Goal: Information Seeking & Learning: Learn about a topic

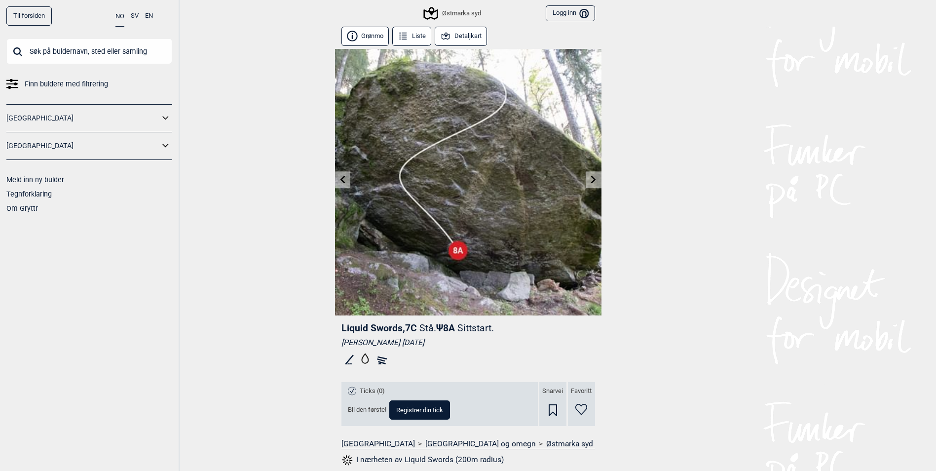
click at [15, 81] on icon at bounding box center [12, 80] width 12 height 3
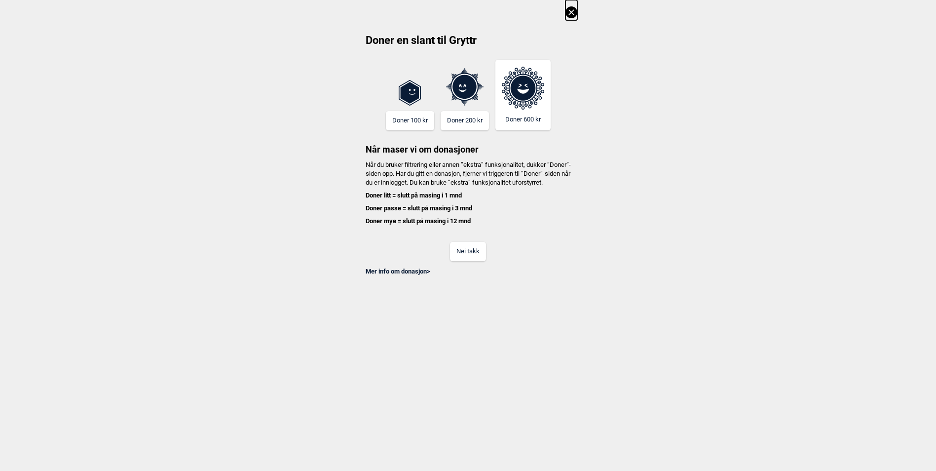
click at [475, 261] on button "Nei takk" at bounding box center [468, 251] width 36 height 19
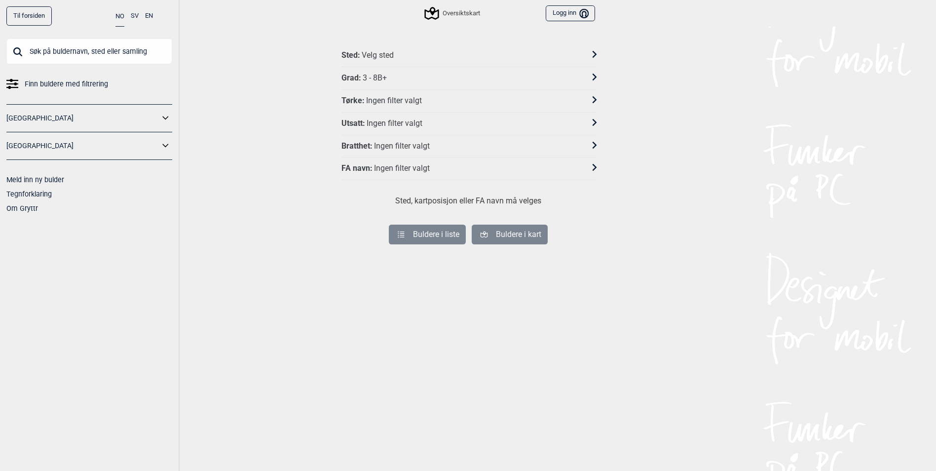
click at [357, 76] on div "Grad :" at bounding box center [352, 78] width 20 height 10
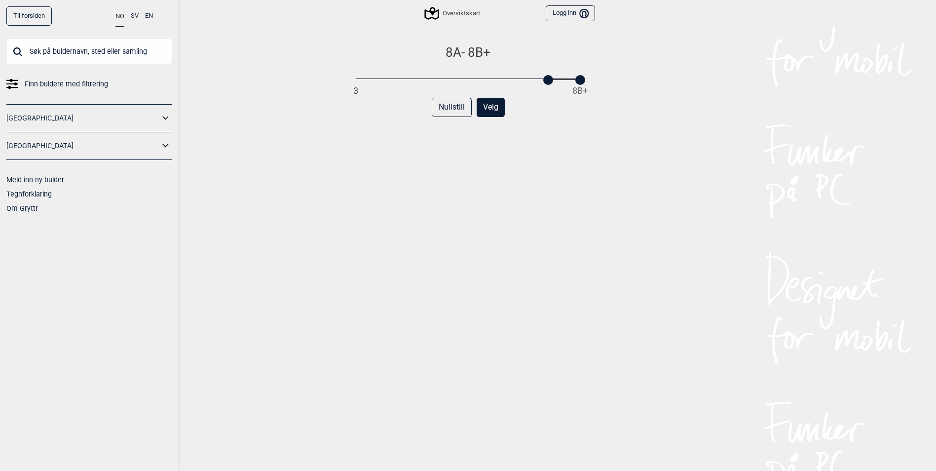
drag, startPoint x: 357, startPoint y: 81, endPoint x: 553, endPoint y: 99, distance: 196.7
click at [553, 99] on div "8A - 8B+ 3 8B+ Nullstill Velg" at bounding box center [469, 267] width 254 height 447
click at [489, 112] on button "Velg" at bounding box center [491, 107] width 28 height 19
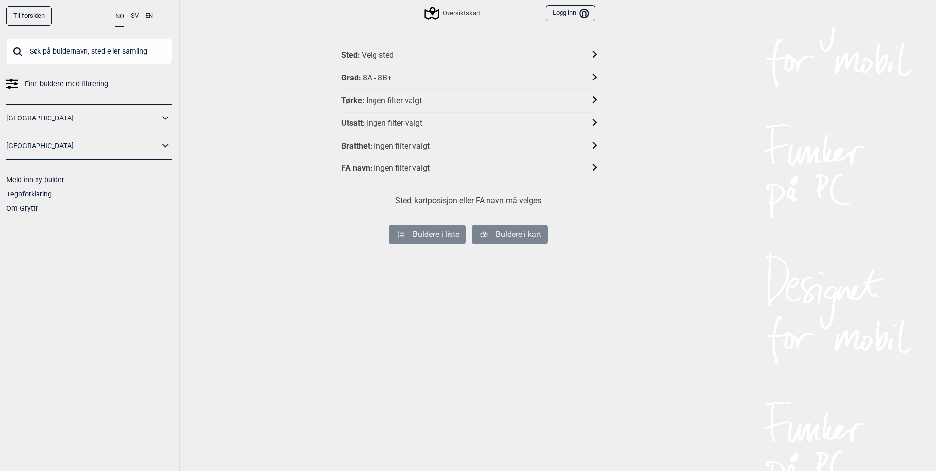
click at [356, 58] on div "Sted :" at bounding box center [351, 55] width 19 height 10
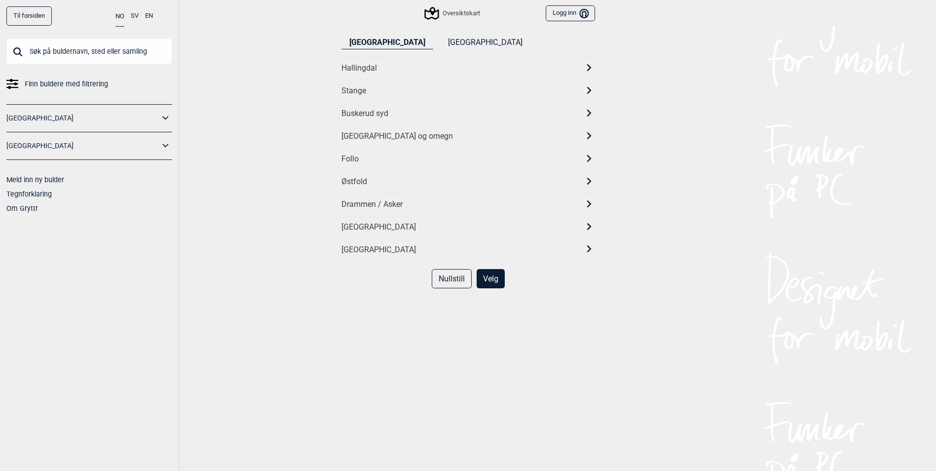
click at [356, 141] on div "[GEOGRAPHIC_DATA] og omegn" at bounding box center [460, 136] width 236 height 10
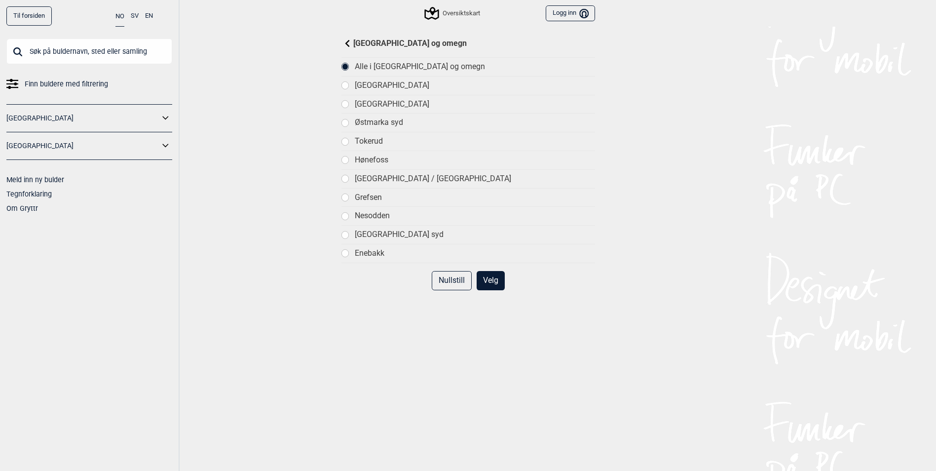
click at [494, 284] on button "Velg" at bounding box center [491, 280] width 28 height 19
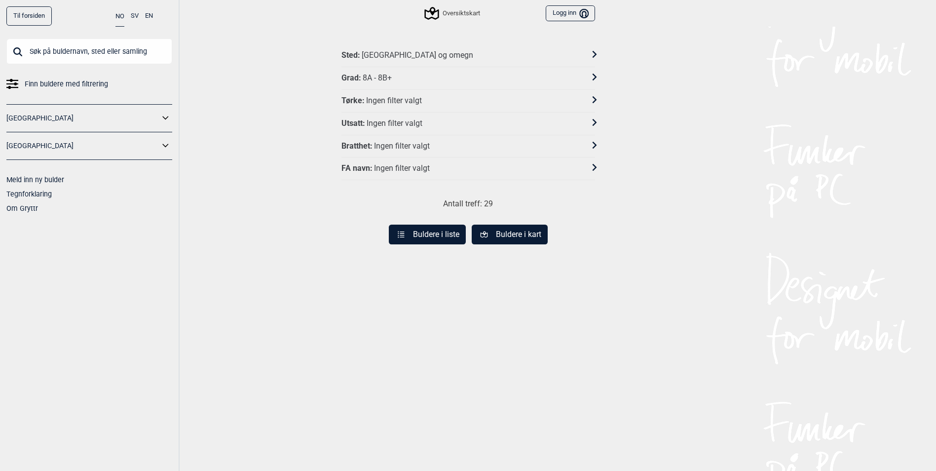
click at [427, 234] on button "Buldere i liste" at bounding box center [427, 235] width 77 height 20
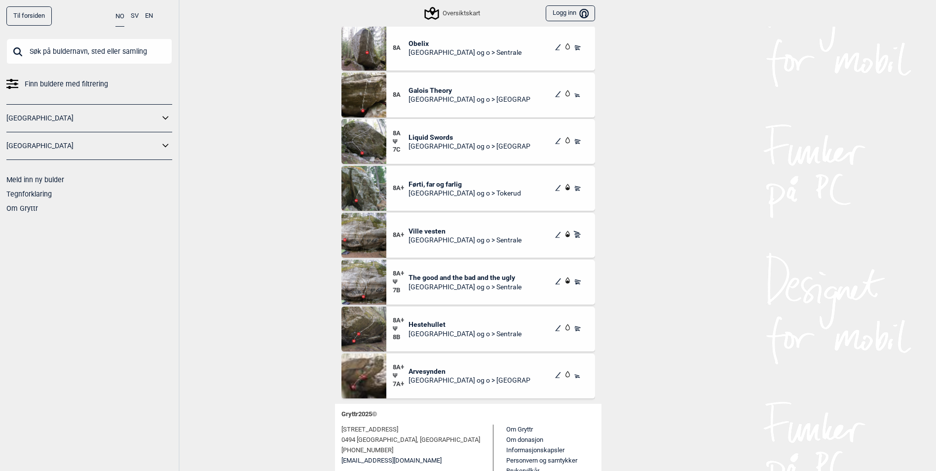
scroll to position [62, 0]
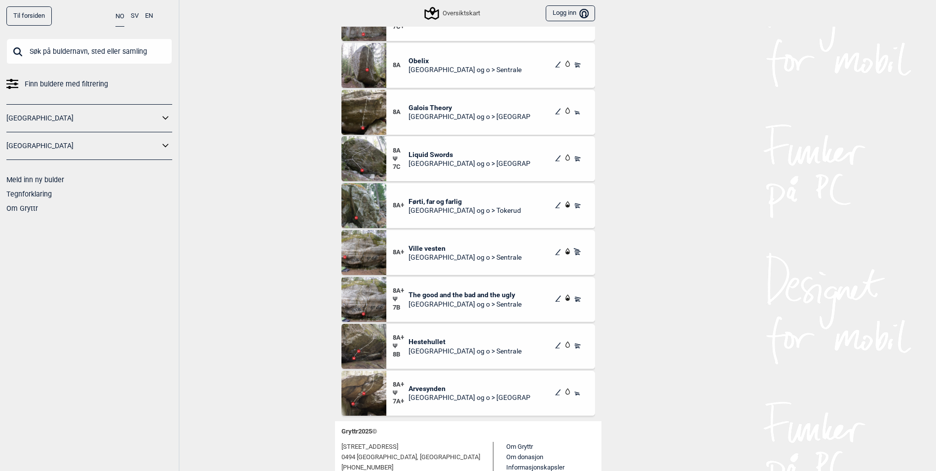
click at [366, 346] on img at bounding box center [364, 346] width 45 height 45
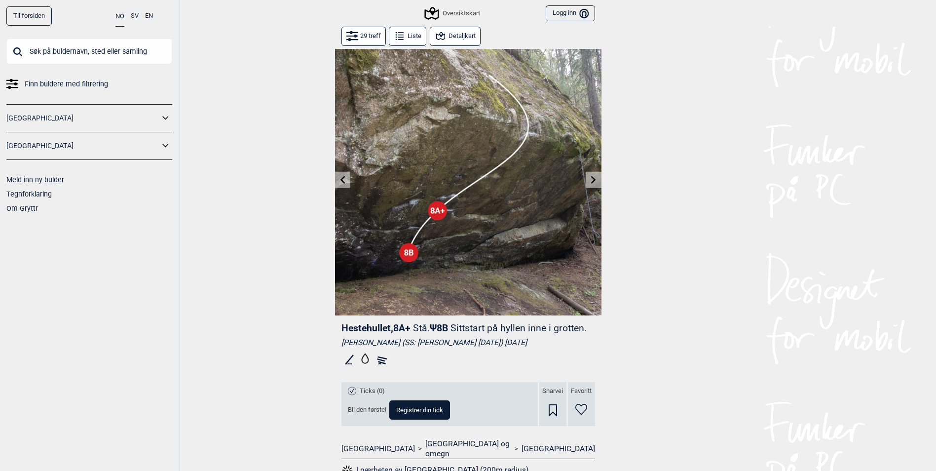
click at [593, 180] on icon at bounding box center [594, 180] width 8 height 8
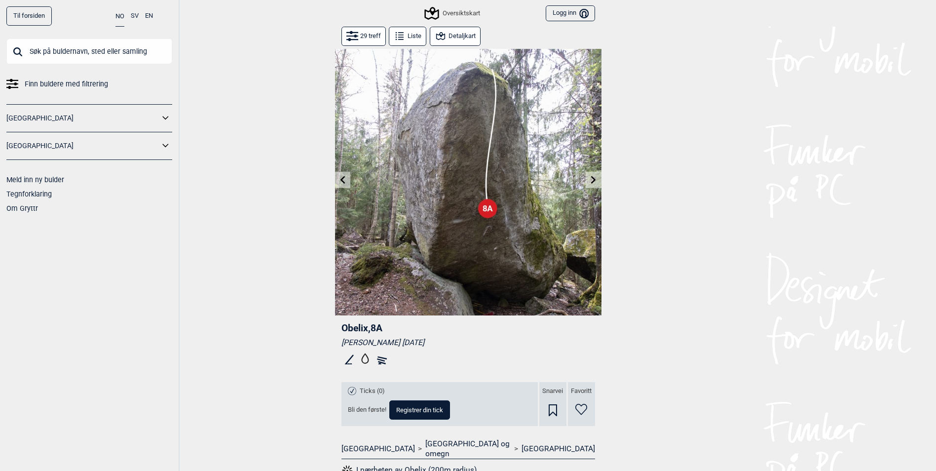
click at [343, 182] on icon at bounding box center [343, 180] width 8 height 8
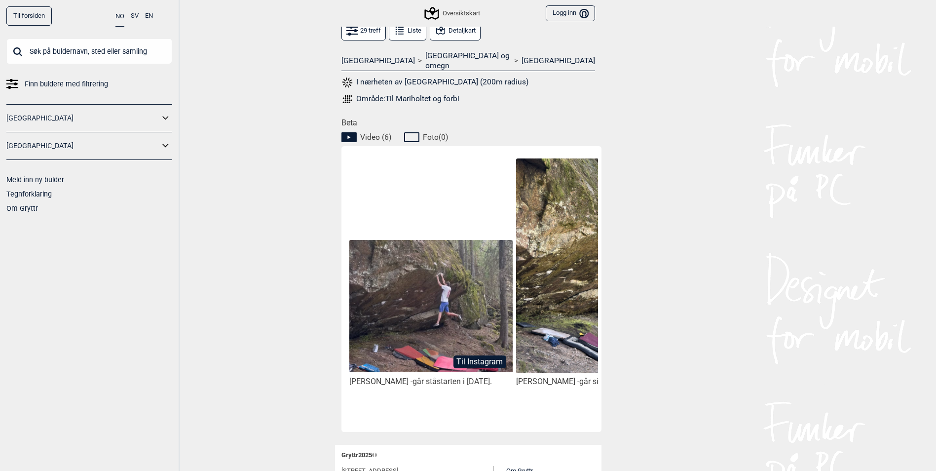
scroll to position [395, 0]
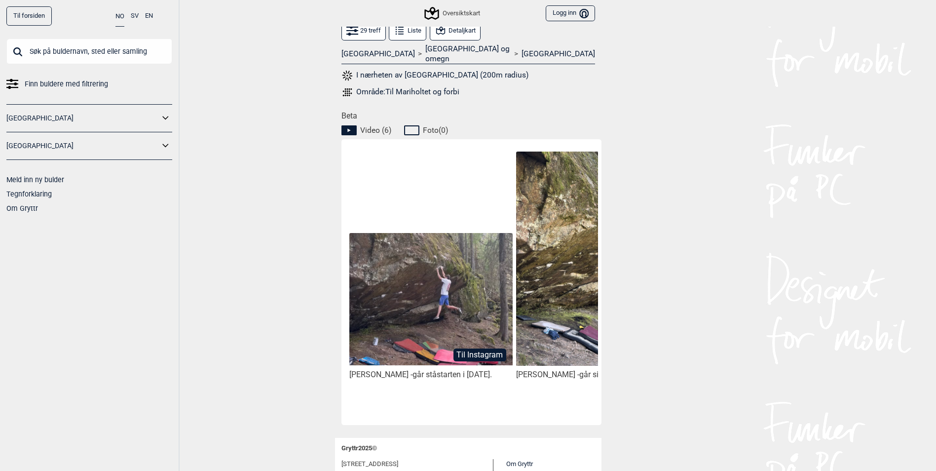
click at [579, 287] on img at bounding box center [597, 259] width 163 height 215
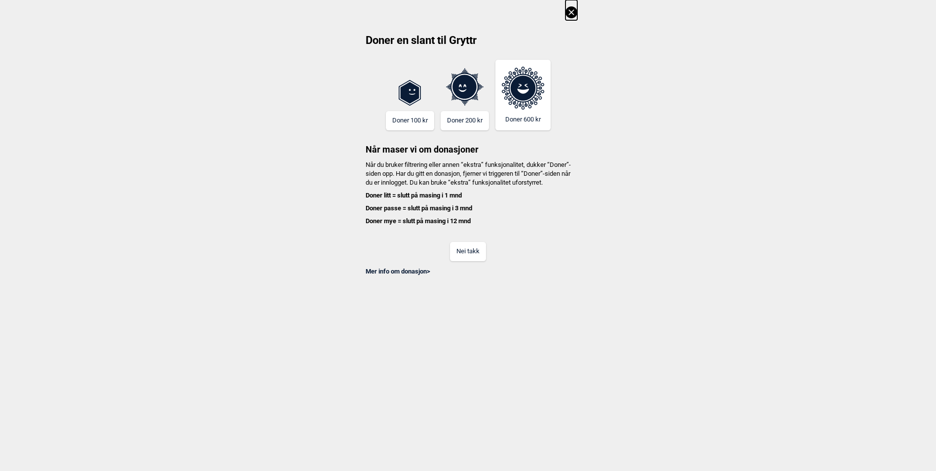
click at [486, 261] on button "Nei takk" at bounding box center [468, 251] width 36 height 19
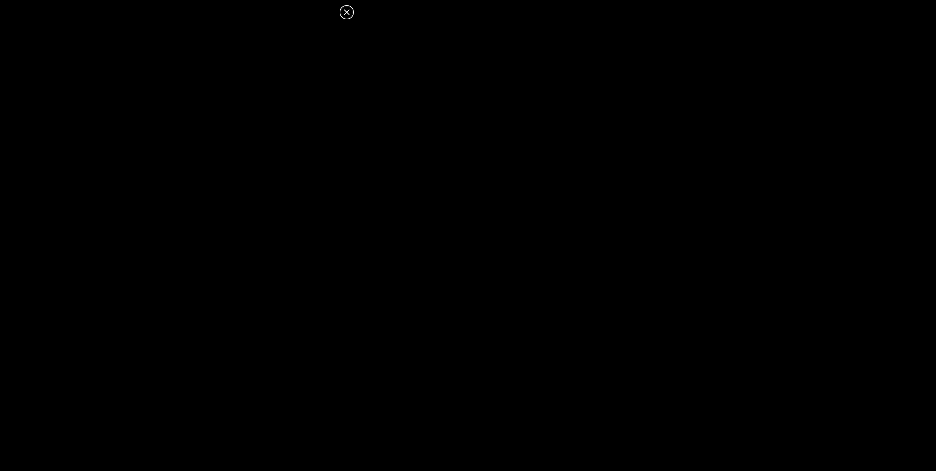
scroll to position [346, 0]
click at [349, 10] on icon at bounding box center [346, 11] width 5 height 5
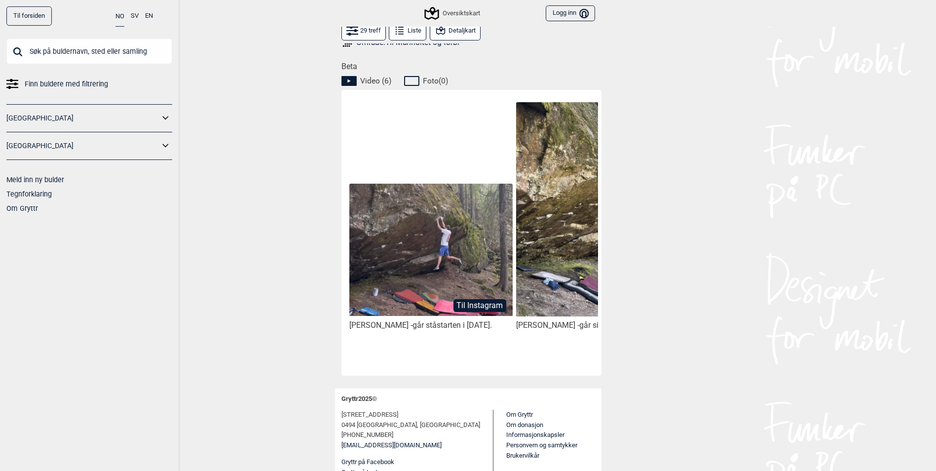
scroll to position [451, 0]
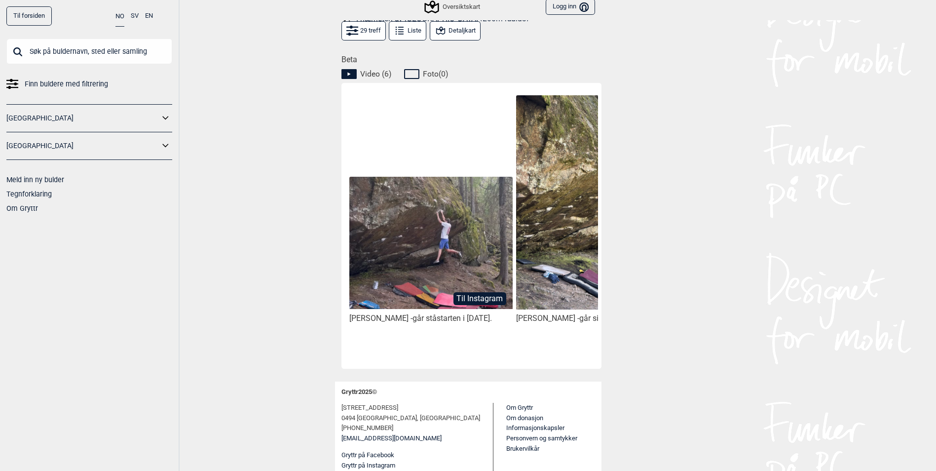
click at [449, 247] on img at bounding box center [430, 243] width 163 height 132
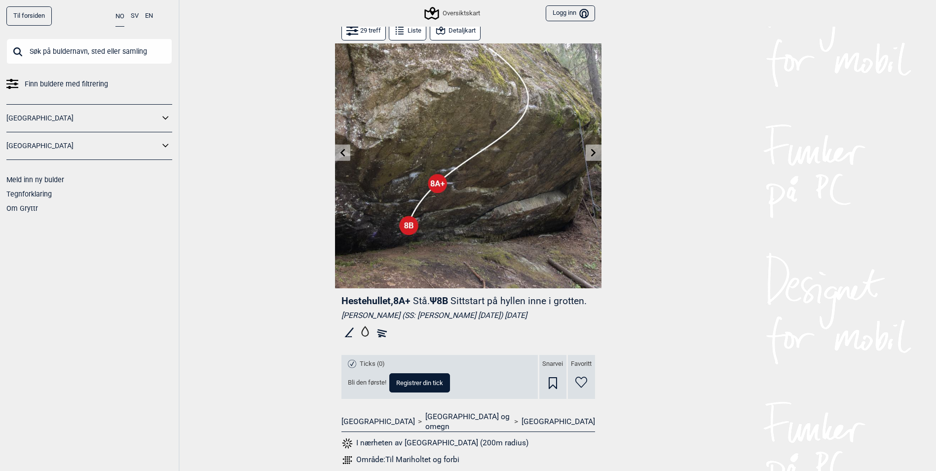
scroll to position [0, 0]
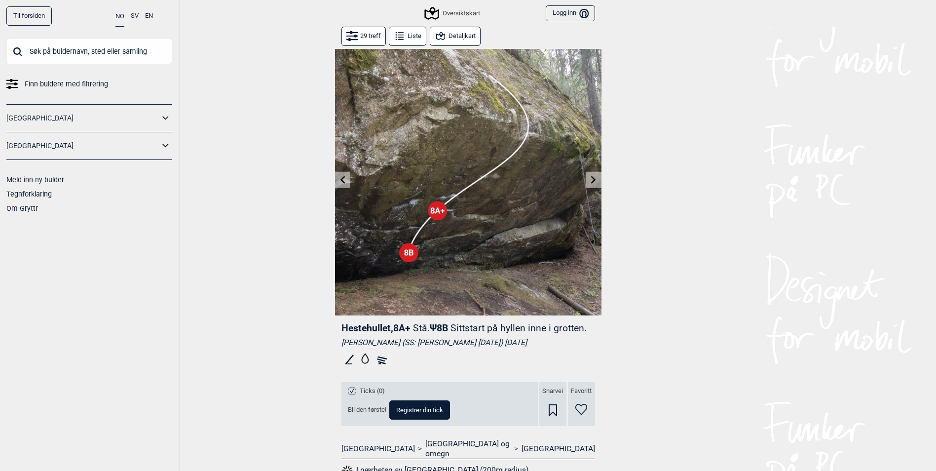
click at [458, 34] on button "Detaljkart" at bounding box center [455, 36] width 51 height 19
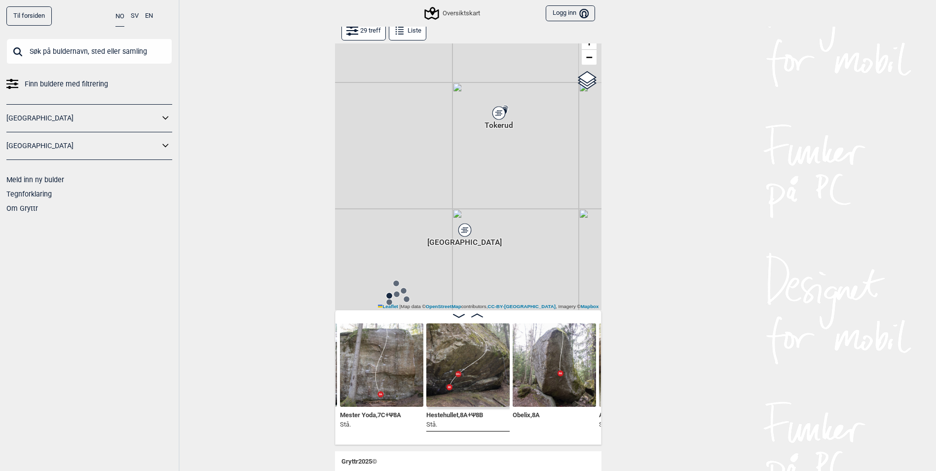
scroll to position [49, 0]
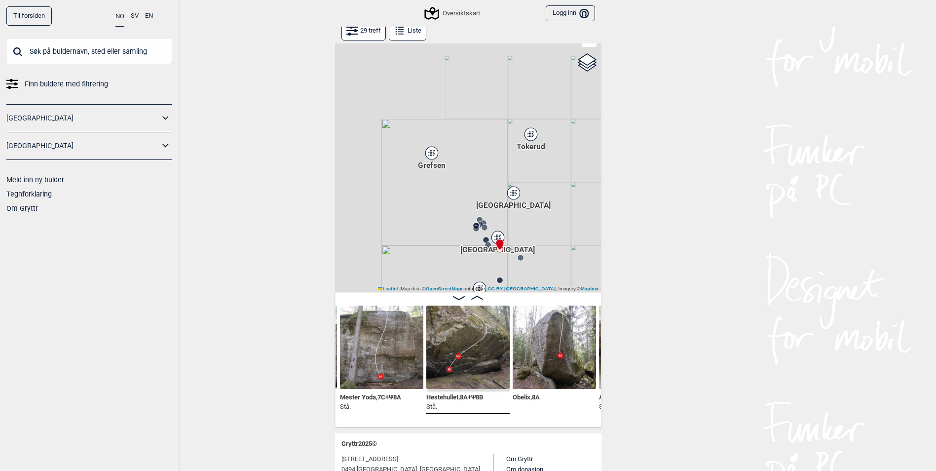
drag, startPoint x: 537, startPoint y: 245, endPoint x: 553, endPoint y: 233, distance: 19.7
click at [553, 233] on div "Gol [GEOGRAPHIC_DATA] Kolomoen [GEOGRAPHIC_DATA] [GEOGRAPHIC_DATA][PERSON_NAME]…" at bounding box center [468, 146] width 267 height 293
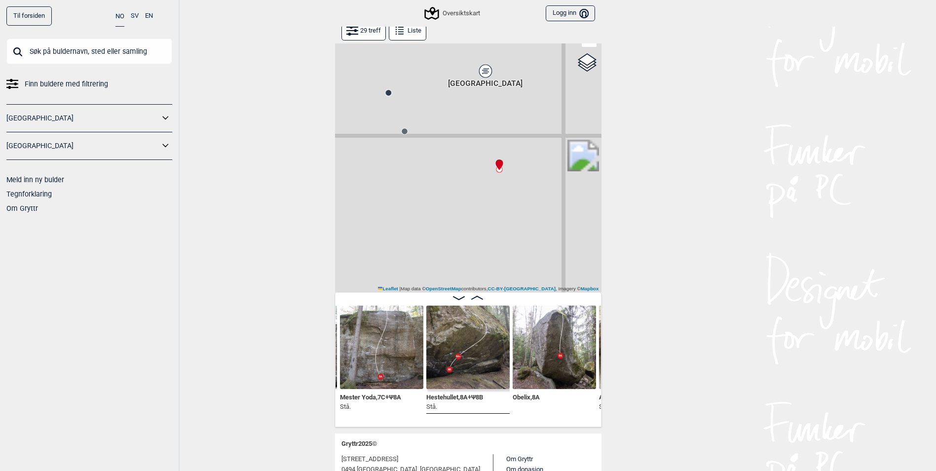
drag, startPoint x: 484, startPoint y: 233, endPoint x: 531, endPoint y: 253, distance: 50.6
click at [529, 261] on div "Gol [GEOGRAPHIC_DATA] Kolomoen [GEOGRAPHIC_DATA] [GEOGRAPHIC_DATA][PERSON_NAME]…" at bounding box center [468, 146] width 267 height 293
drag, startPoint x: 515, startPoint y: 142, endPoint x: 494, endPoint y: 172, distance: 36.1
click at [494, 172] on div "Gol [GEOGRAPHIC_DATA] Kolomoen [GEOGRAPHIC_DATA] [GEOGRAPHIC_DATA][PERSON_NAME]…" at bounding box center [468, 146] width 267 height 293
drag, startPoint x: 514, startPoint y: 204, endPoint x: 492, endPoint y: 221, distance: 28.5
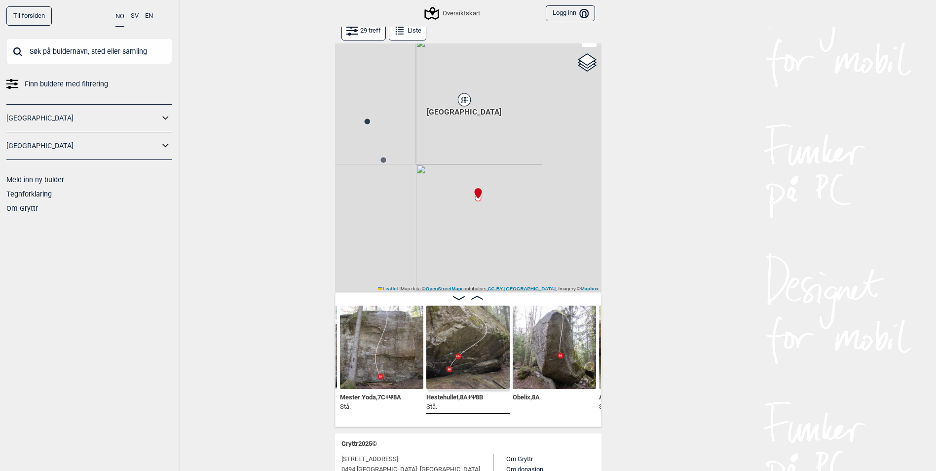
click at [492, 221] on div "Gol [GEOGRAPHIC_DATA] Kolomoen [GEOGRAPHIC_DATA] [GEOGRAPHIC_DATA][PERSON_NAME]…" at bounding box center [468, 146] width 267 height 293
drag, startPoint x: 488, startPoint y: 210, endPoint x: 485, endPoint y: 194, distance: 16.2
click at [485, 194] on div "Gol [GEOGRAPHIC_DATA] Kolomoen [GEOGRAPHIC_DATA] [GEOGRAPHIC_DATA][PERSON_NAME]…" at bounding box center [468, 146] width 267 height 293
drag, startPoint x: 495, startPoint y: 212, endPoint x: 481, endPoint y: 206, distance: 14.6
click at [481, 206] on div "Gol [GEOGRAPHIC_DATA] Kolomoen [GEOGRAPHIC_DATA] [GEOGRAPHIC_DATA][PERSON_NAME]…" at bounding box center [468, 146] width 267 height 293
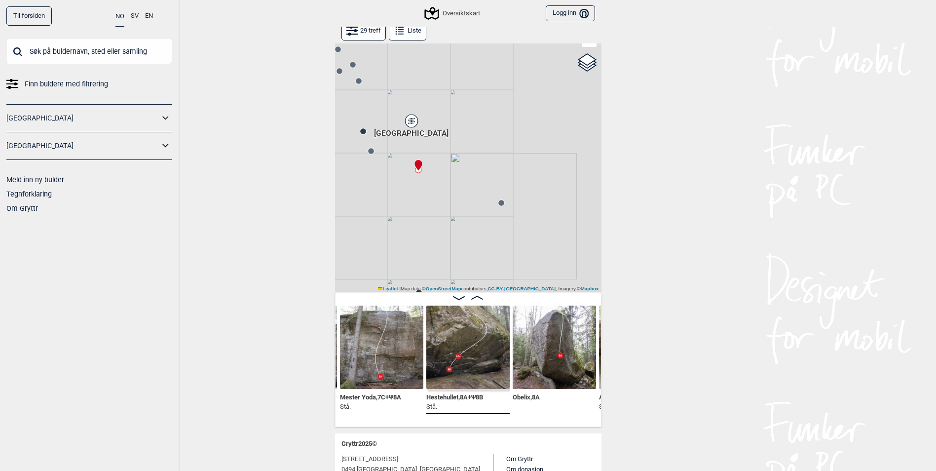
drag, startPoint x: 485, startPoint y: 206, endPoint x: 444, endPoint y: 199, distance: 42.0
click at [444, 199] on div "Gol [GEOGRAPHIC_DATA] Kolomoen [GEOGRAPHIC_DATA] [GEOGRAPHIC_DATA][PERSON_NAME]…" at bounding box center [468, 146] width 267 height 293
click at [500, 203] on circle at bounding box center [502, 203] width 6 height 6
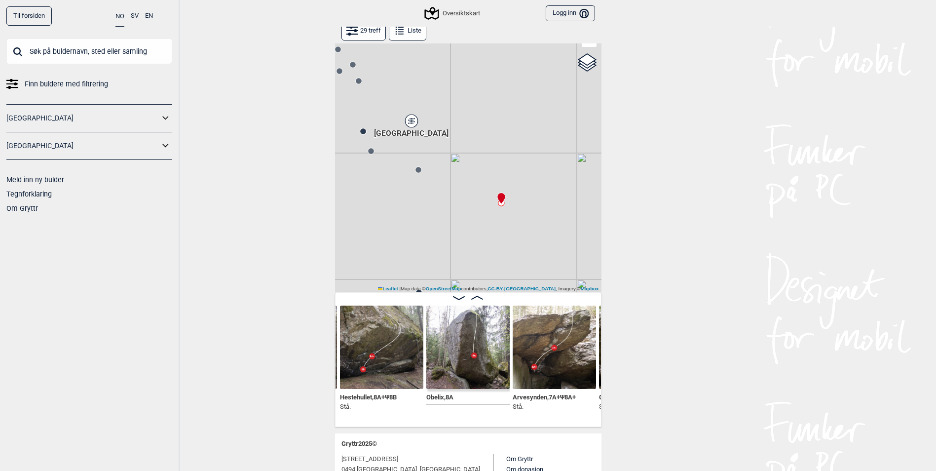
click at [419, 172] on circle at bounding box center [419, 170] width 6 height 6
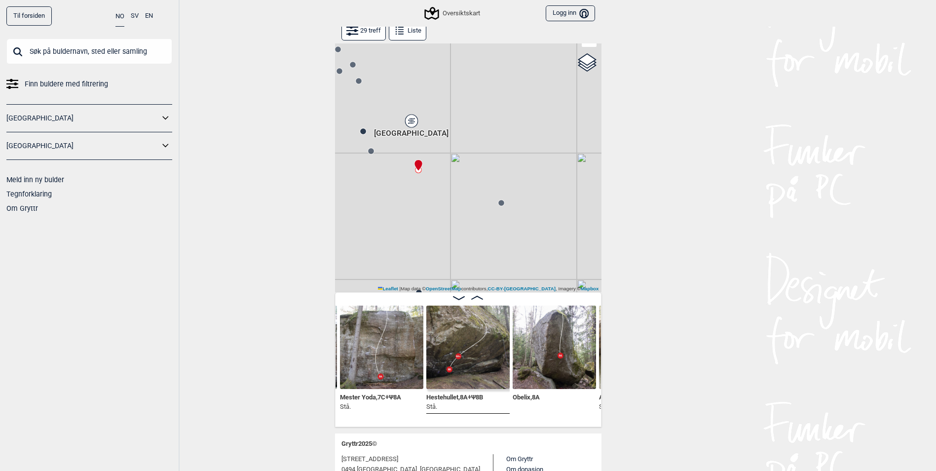
click at [502, 201] on circle at bounding box center [502, 203] width 6 height 6
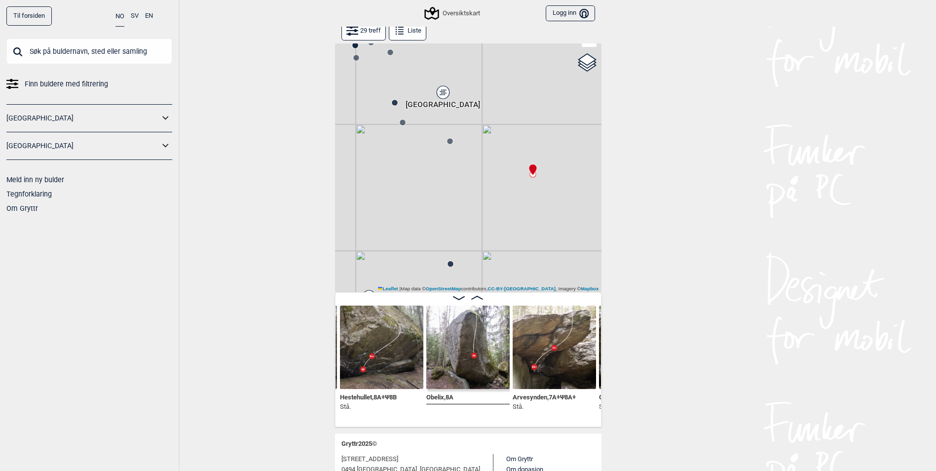
drag, startPoint x: 445, startPoint y: 242, endPoint x: 506, endPoint y: 227, distance: 63.0
click at [506, 227] on div "Gol [GEOGRAPHIC_DATA] Kolomoen [GEOGRAPHIC_DATA] [GEOGRAPHIC_DATA][PERSON_NAME]…" at bounding box center [468, 146] width 267 height 293
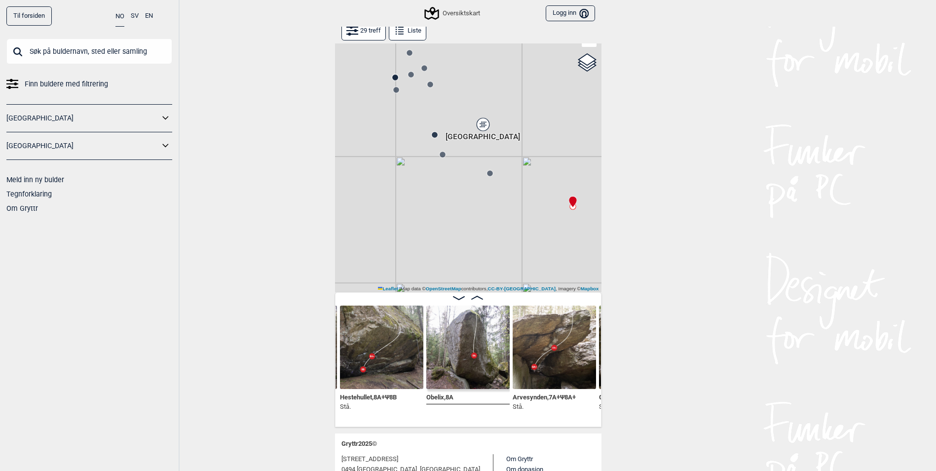
drag, startPoint x: 449, startPoint y: 225, endPoint x: 433, endPoint y: 268, distance: 45.8
click at [433, 268] on div "Gol [GEOGRAPHIC_DATA] Kolomoen [GEOGRAPHIC_DATA] [GEOGRAPHIC_DATA][PERSON_NAME]…" at bounding box center [468, 146] width 267 height 293
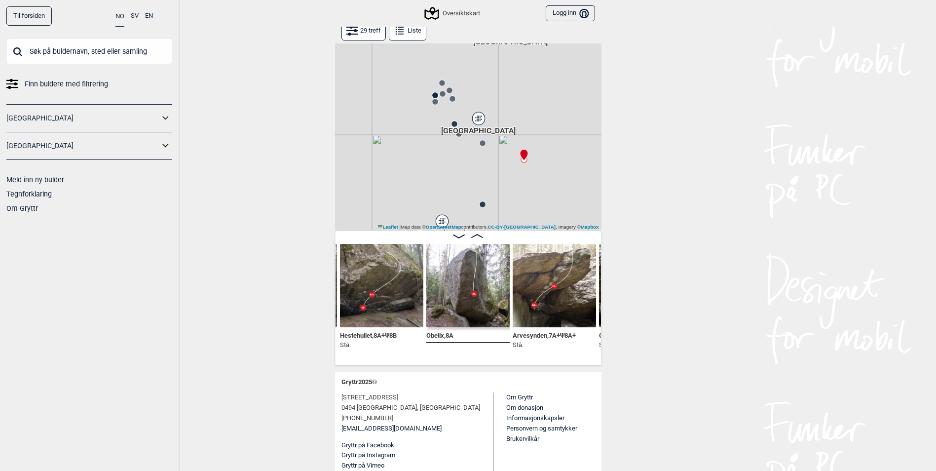
scroll to position [0, 0]
